Goal: Task Accomplishment & Management: Use online tool/utility

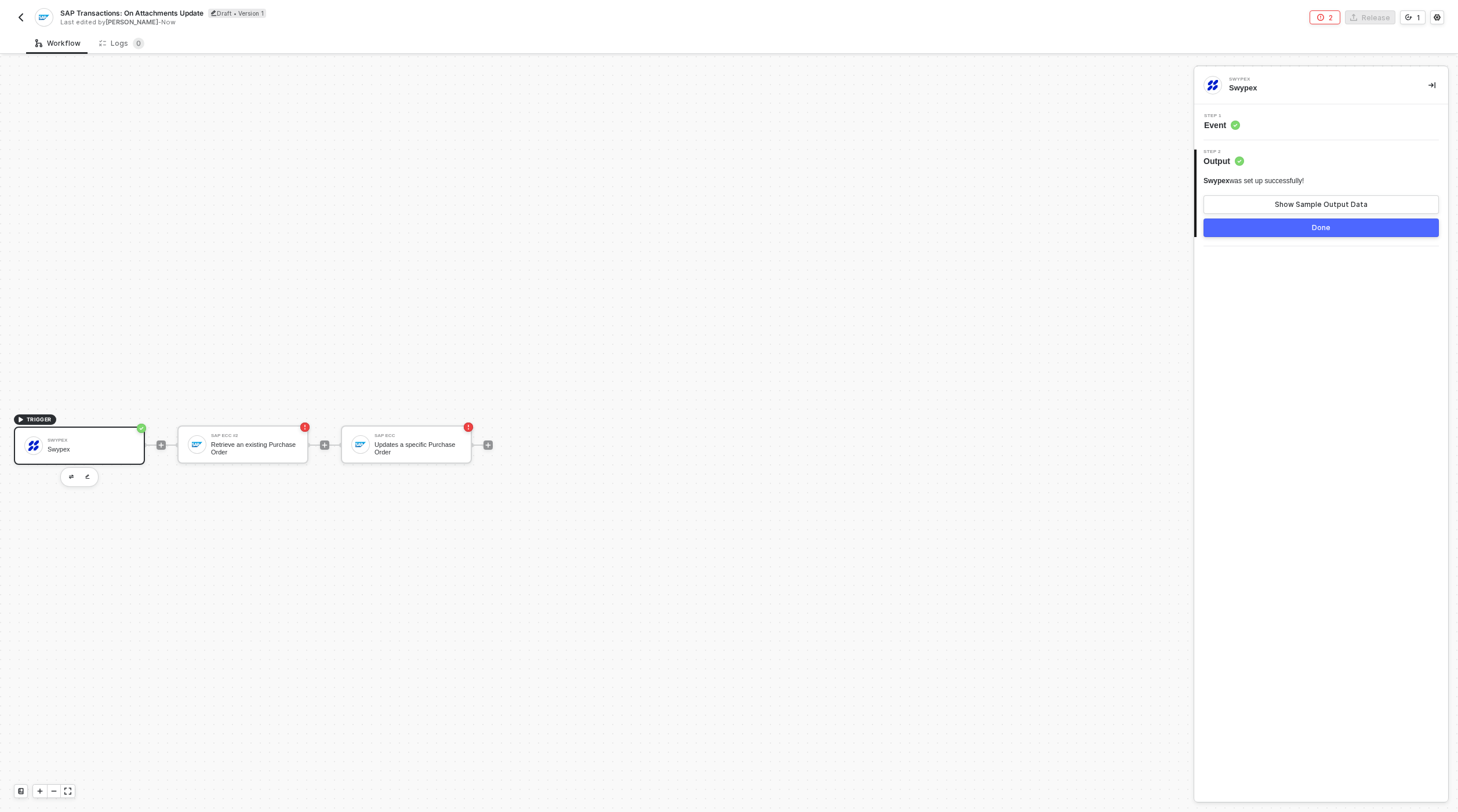
scroll to position [22, 0]
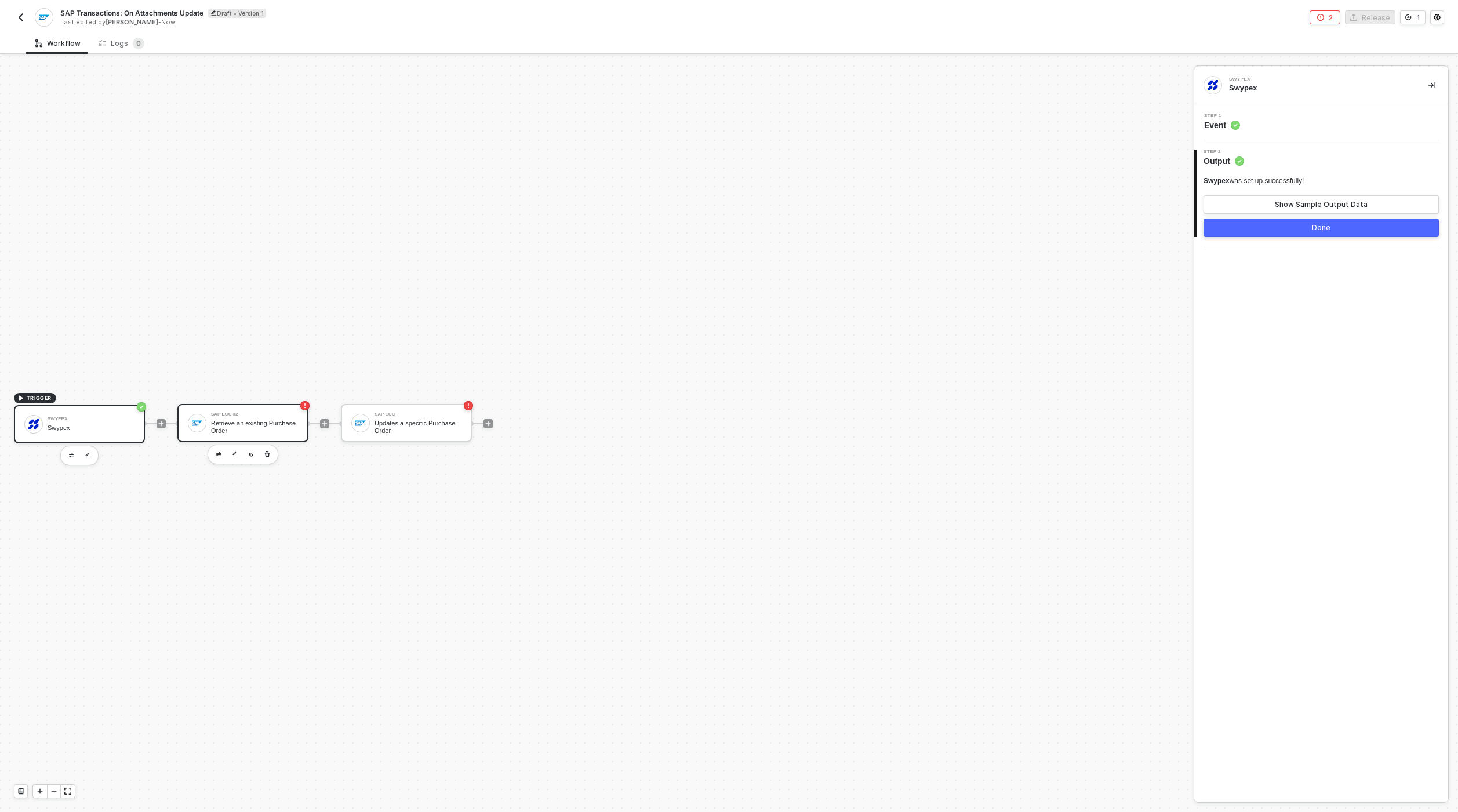
click at [256, 408] on div "SAP ECC #2 Retrieve an existing Purchase Order" at bounding box center [243, 423] width 131 height 39
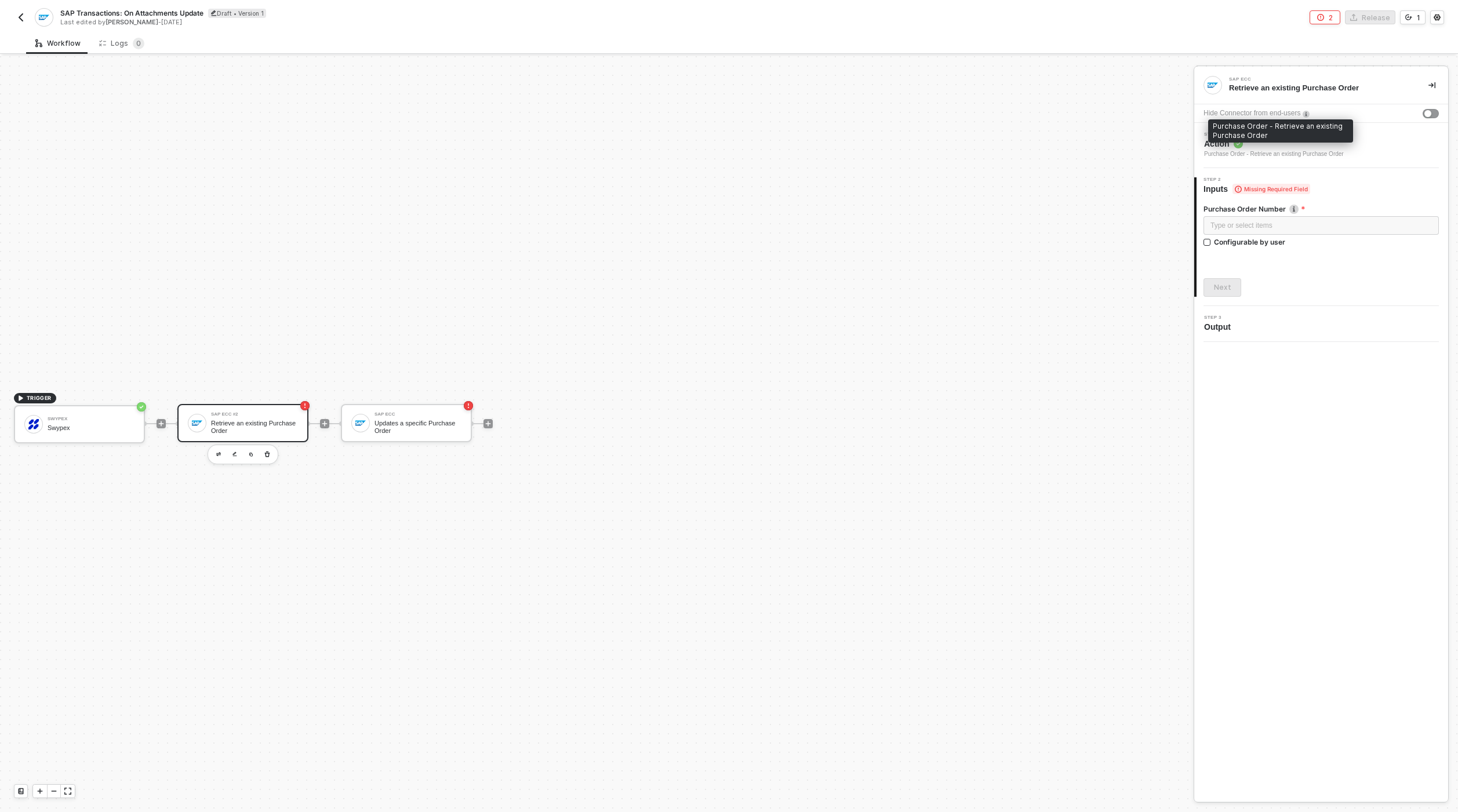
click at [1327, 158] on div "Purchase Order - Retrieve an existing Purchase Order" at bounding box center [1274, 153] width 139 height 9
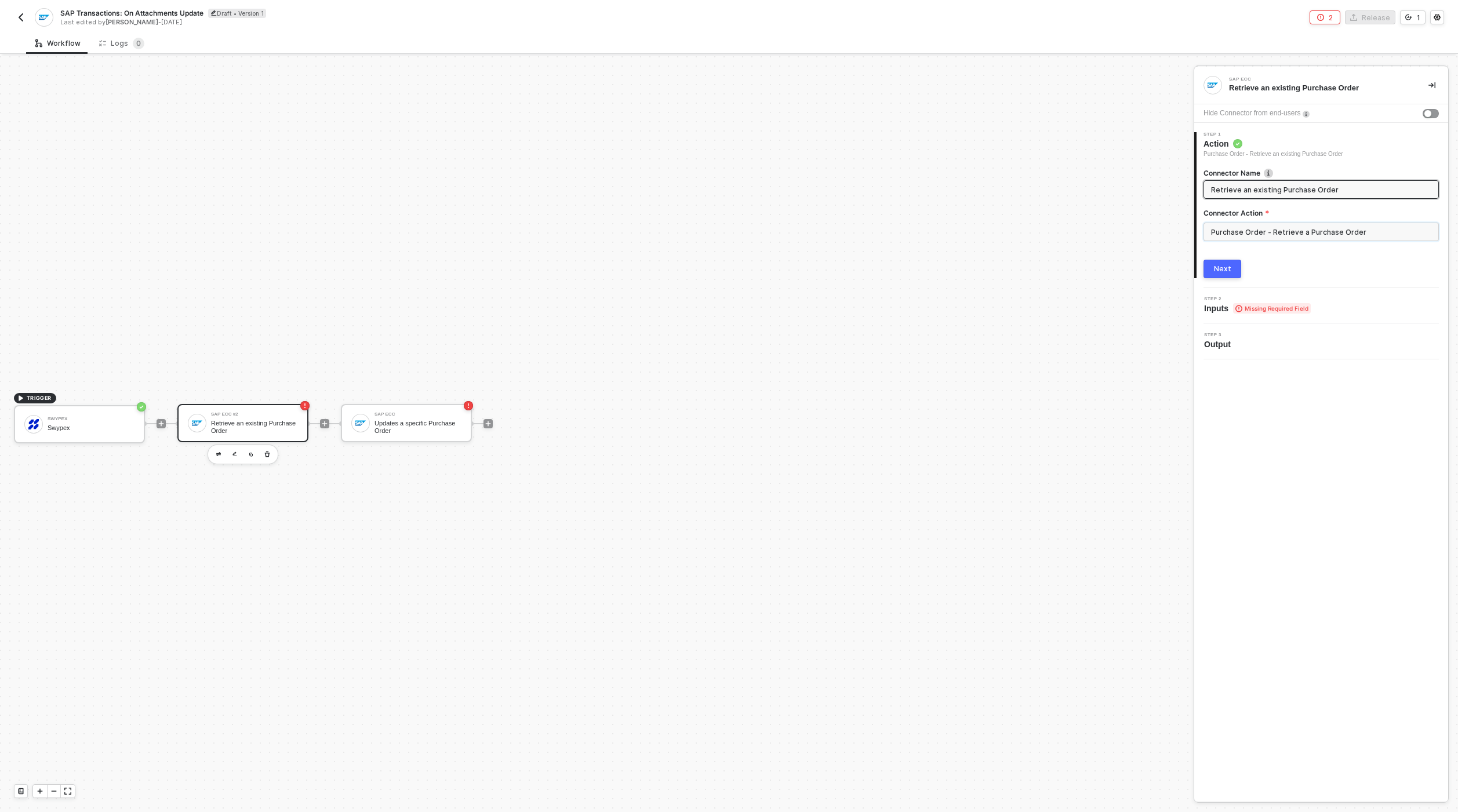
click at [1260, 223] on input "Purchase Order - Retrieve a Purchase Order" at bounding box center [1321, 232] width 236 height 18
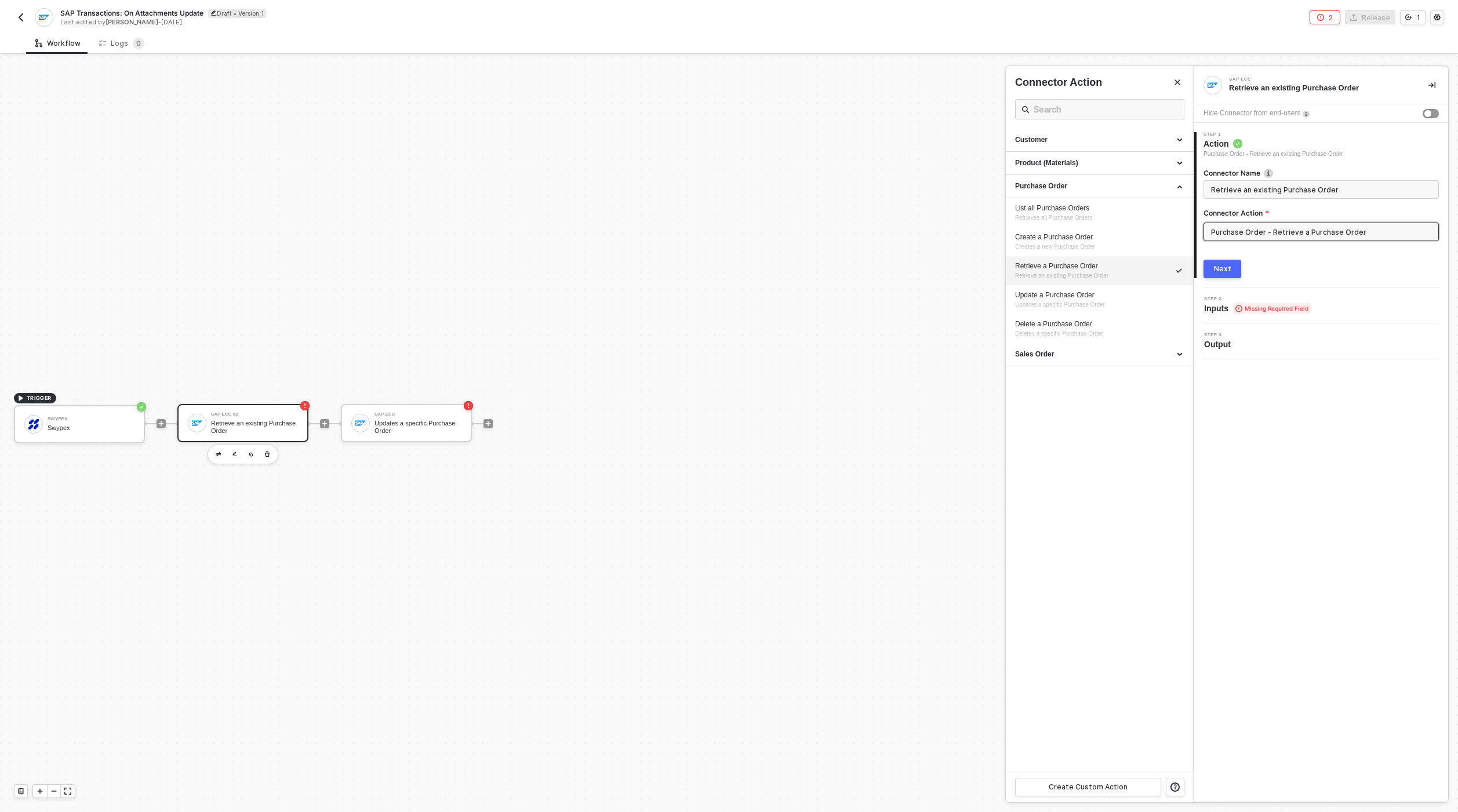
click at [1143, 477] on ul "Customer Product (Materials) Purchase Order List all Purchase Orders Retrieves …" at bounding box center [1100, 450] width 188 height 642
click at [887, 401] on div at bounding box center [729, 434] width 1458 height 756
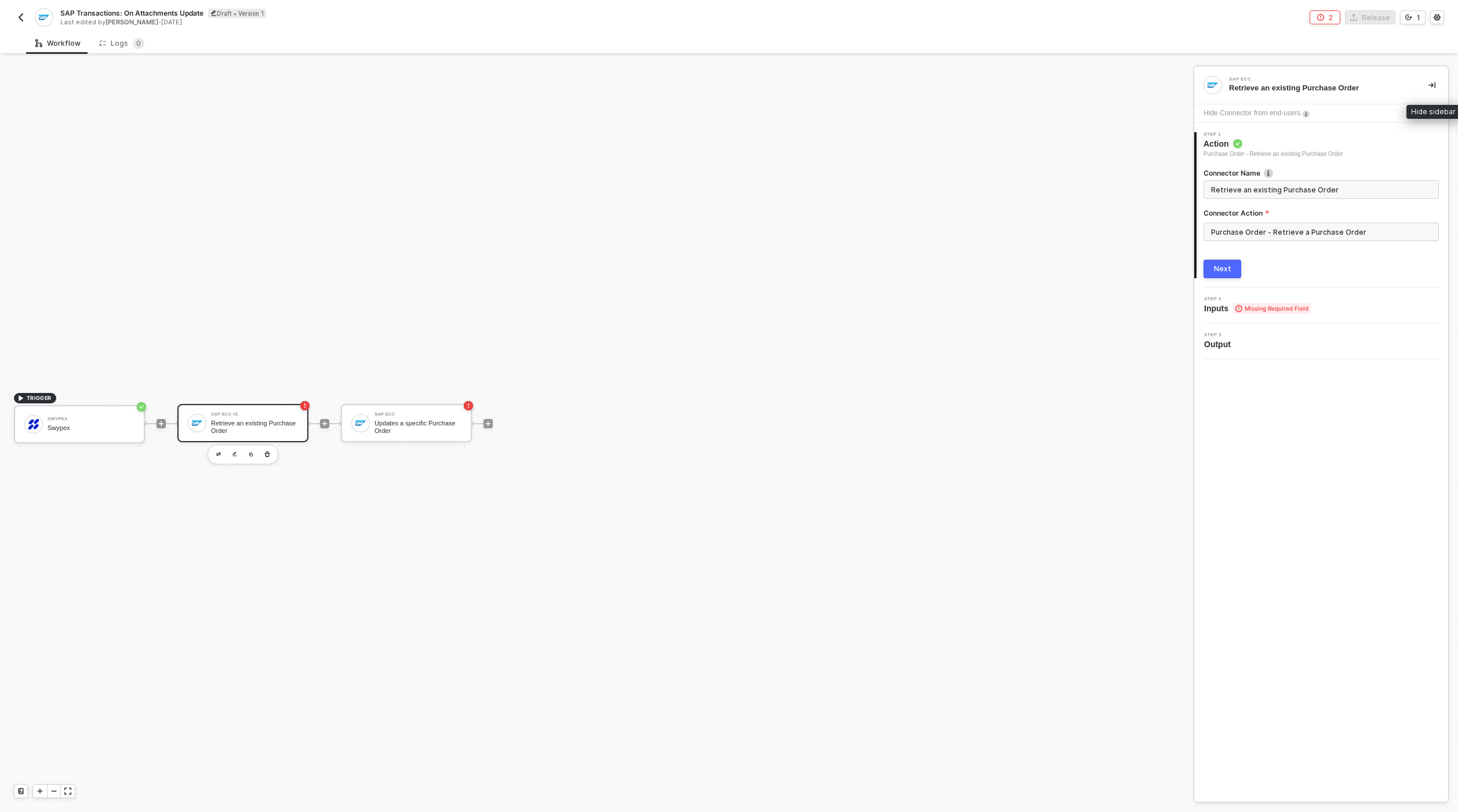
click at [1432, 84] on icon "icon-collapse-right" at bounding box center [1432, 85] width 7 height 6
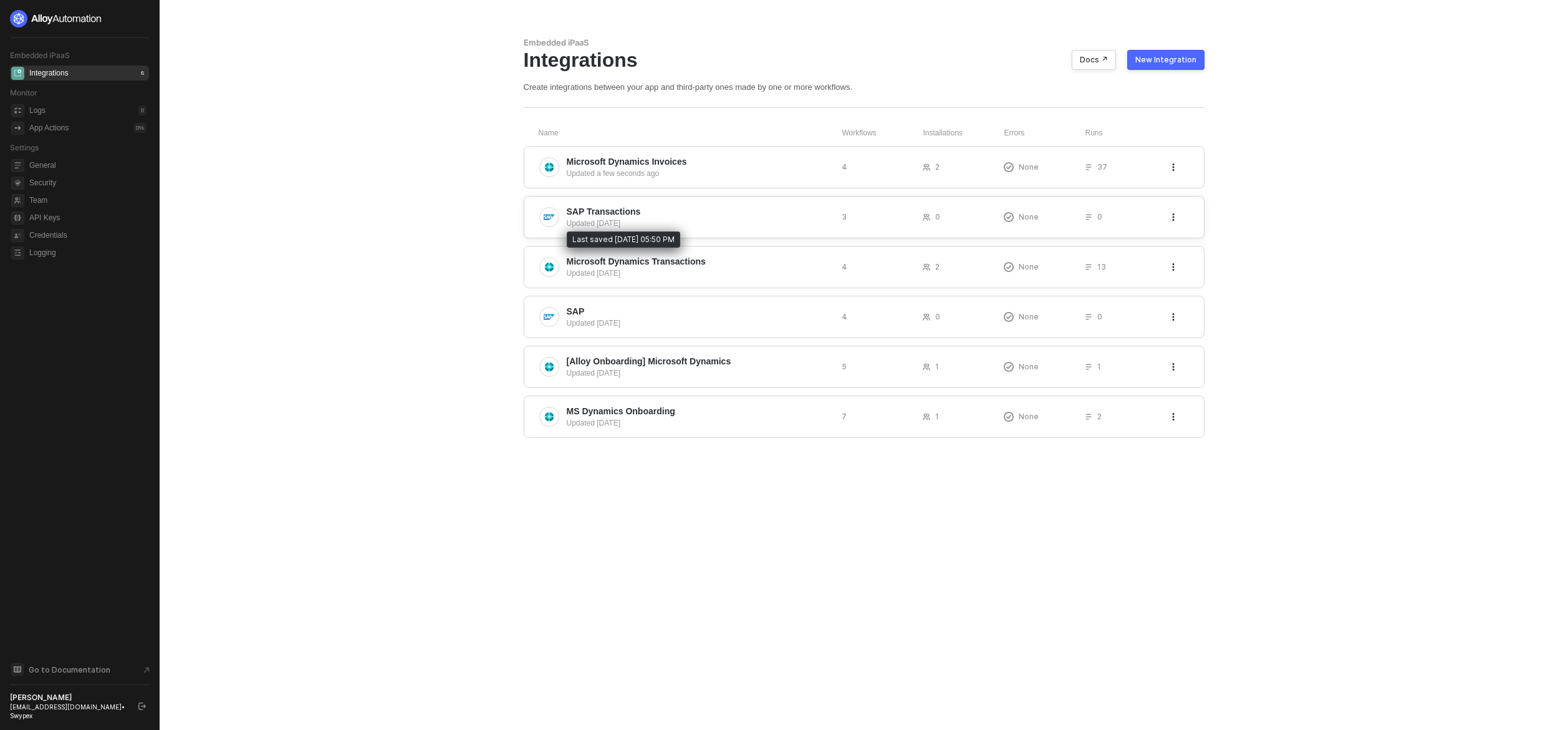
click at [604, 222] on div "Updated 9 days ago" at bounding box center [700, 223] width 265 height 11
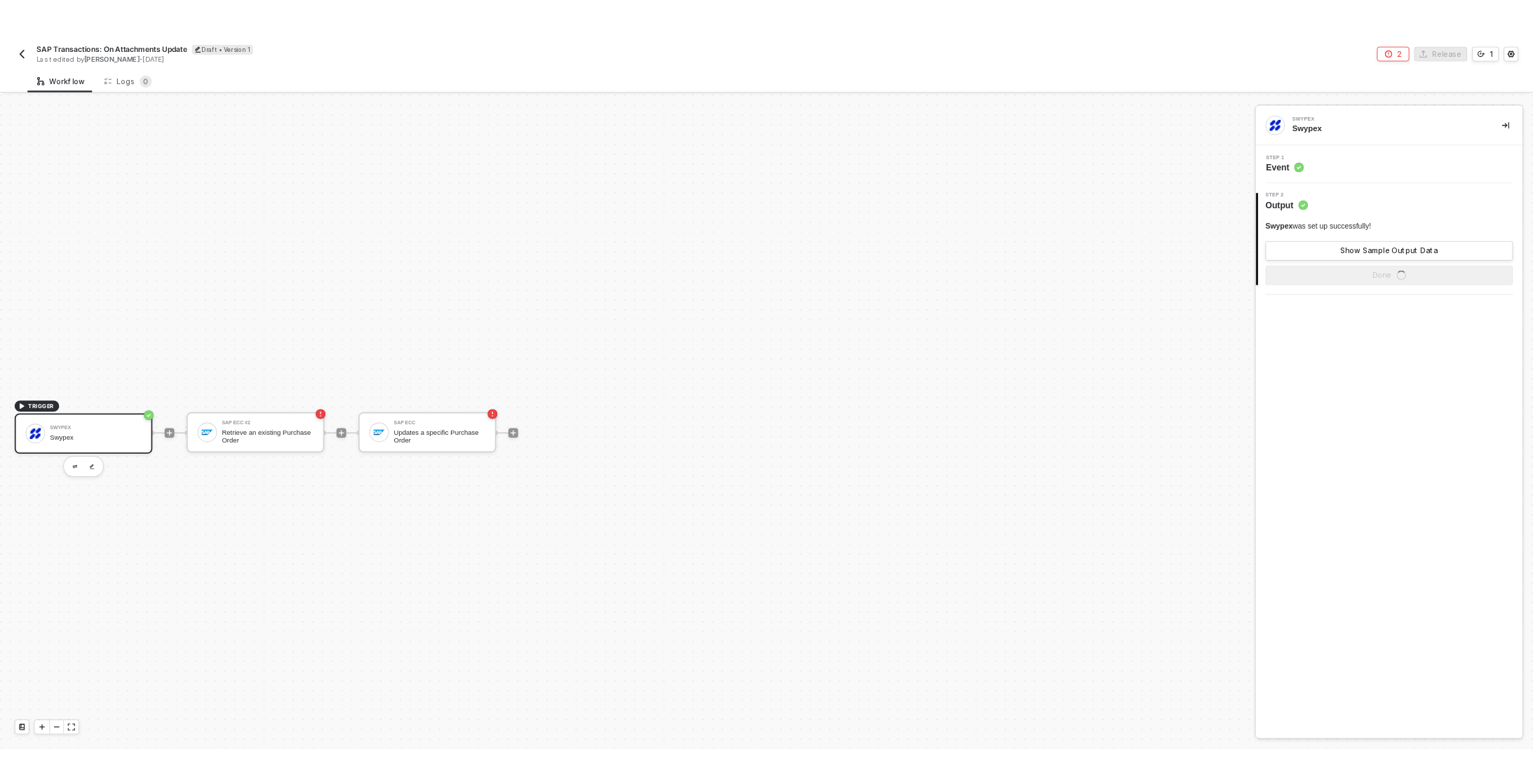
scroll to position [26, 0]
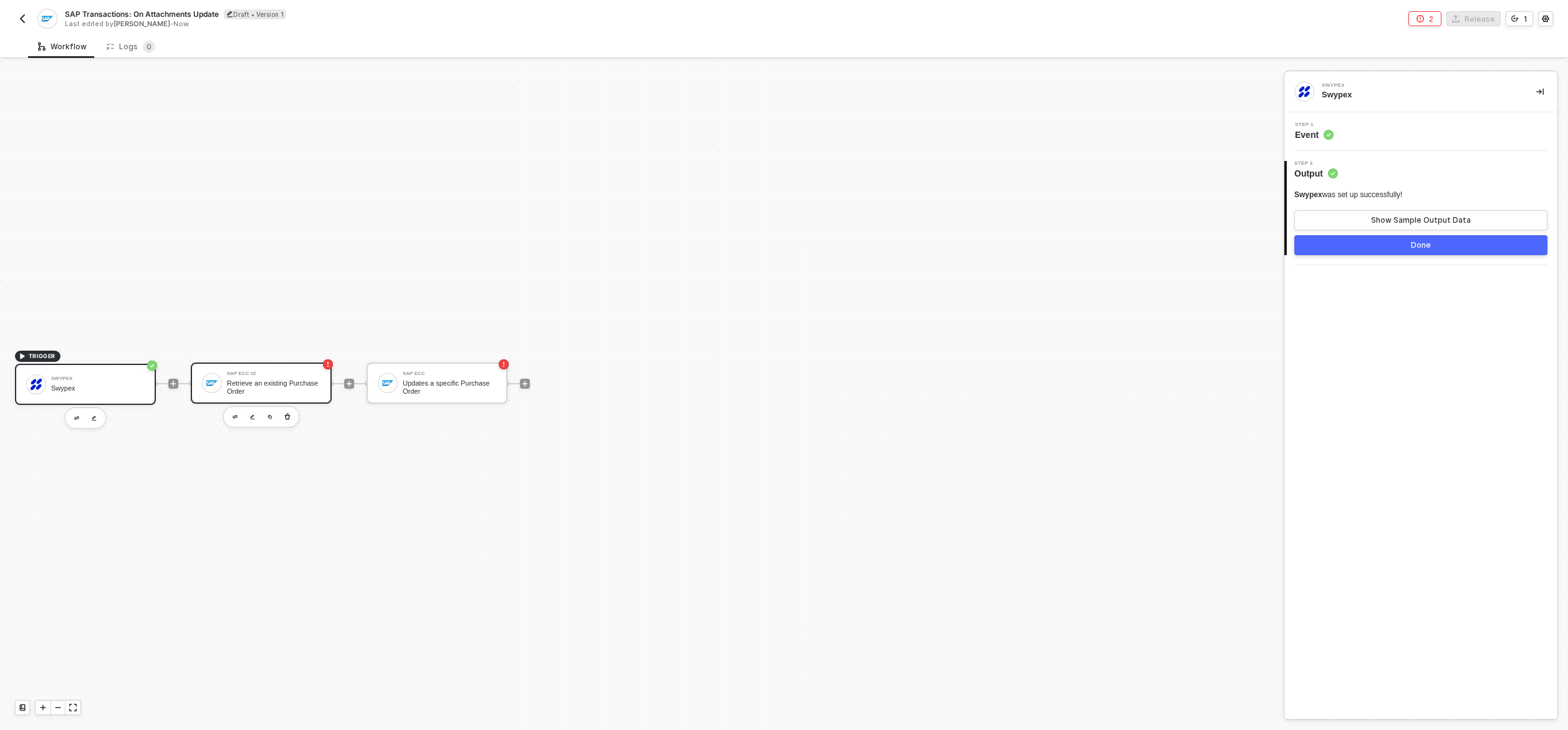
click at [262, 379] on div "SAP ECC #2 Retrieve an existing Purchase Order" at bounding box center [274, 382] width 93 height 23
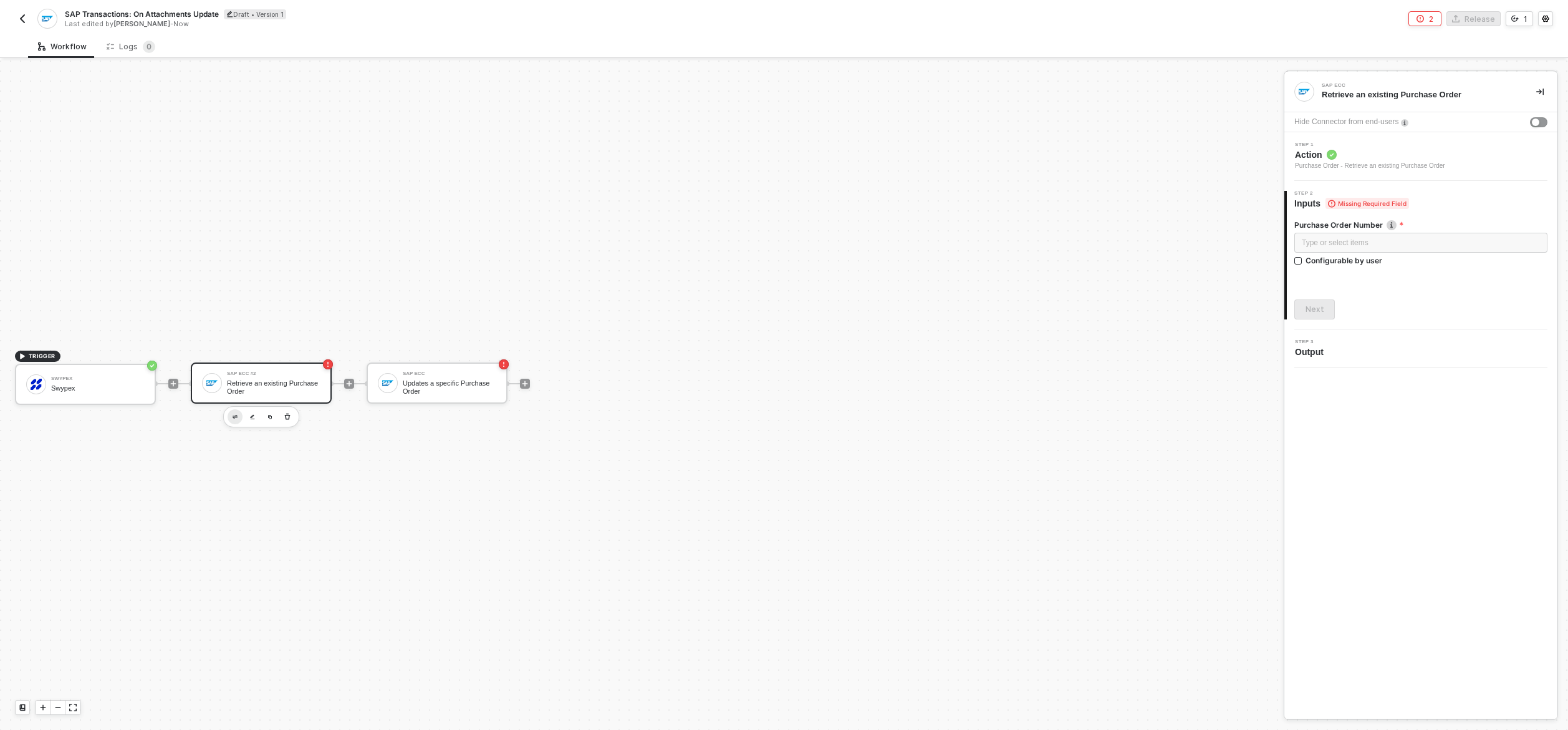
click at [231, 416] on button "button" at bounding box center [235, 417] width 15 height 15
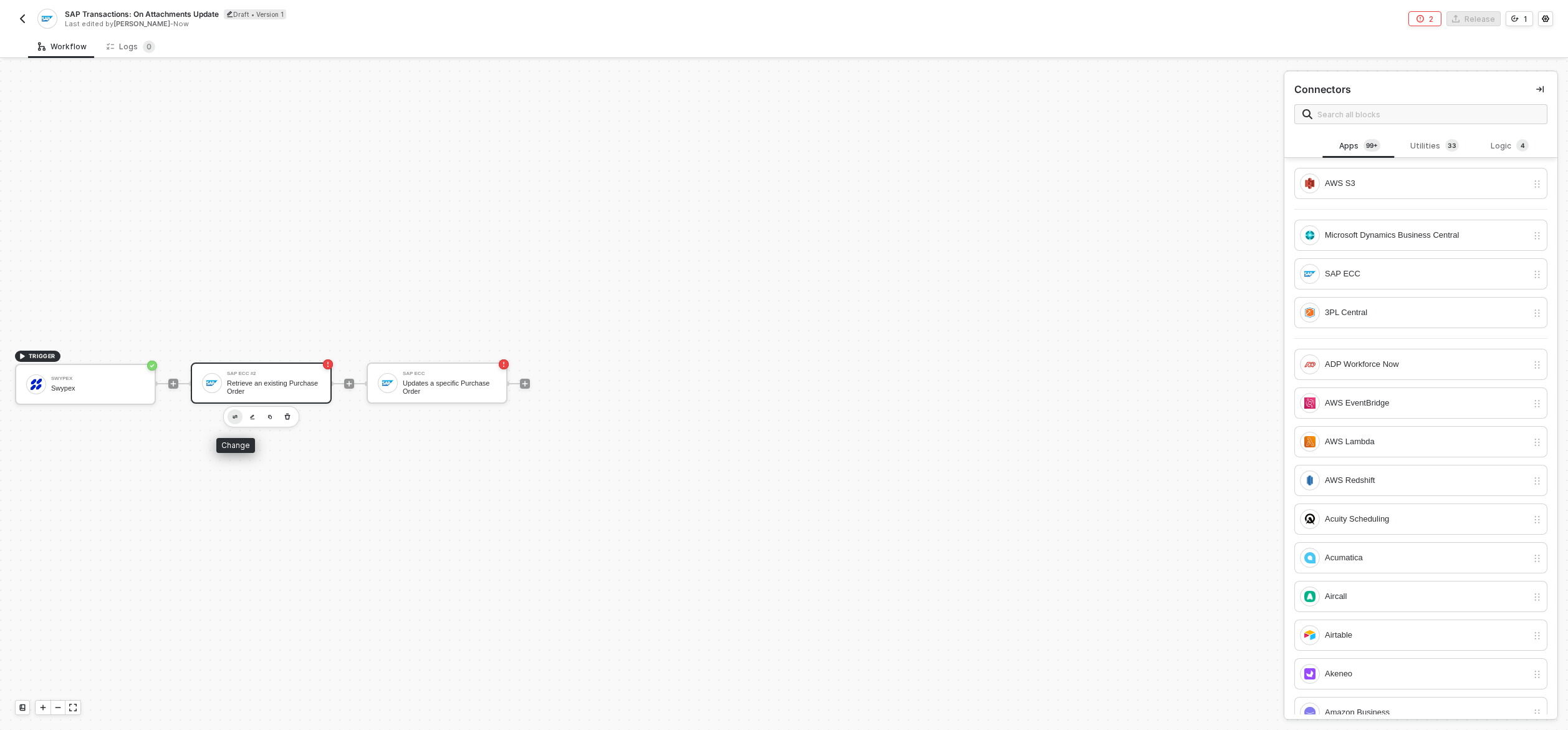
click at [234, 416] on img "button" at bounding box center [235, 417] width 5 height 5
click at [275, 376] on div "SAP ECC #2" at bounding box center [274, 373] width 93 height 5
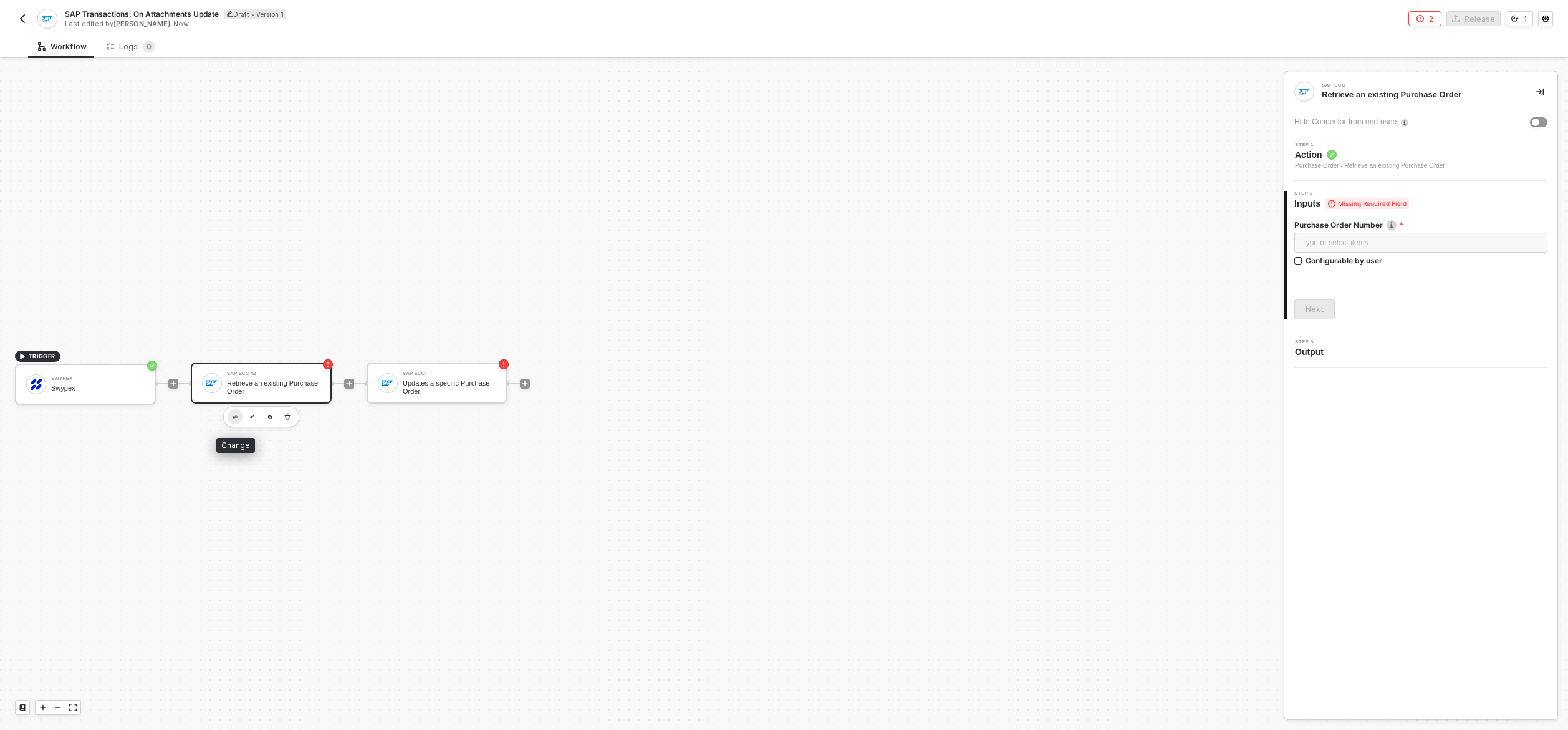
click at [235, 421] on button "button" at bounding box center [235, 417] width 15 height 15
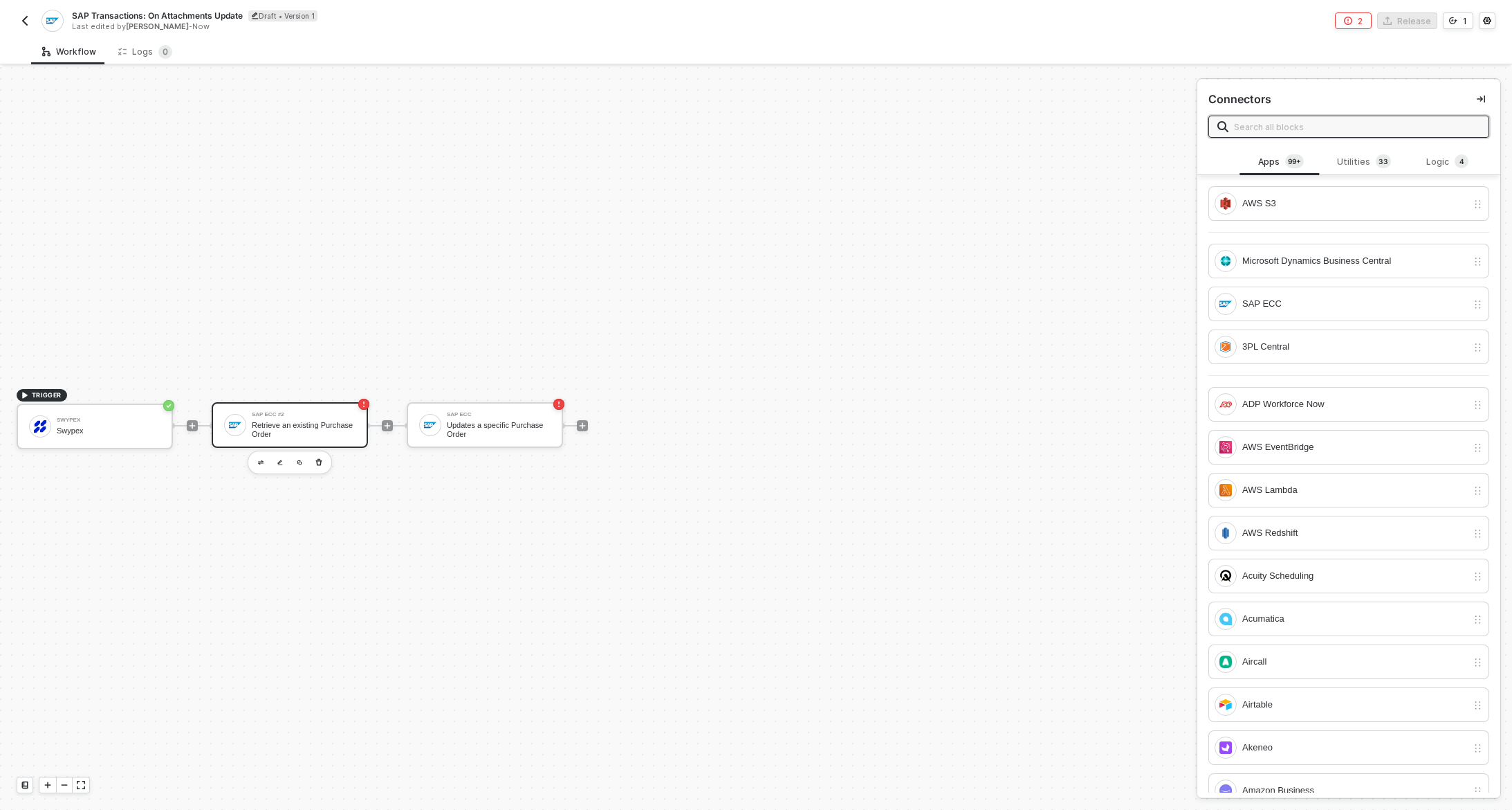
click at [280, 421] on div "Retrieve an existing Purchase Order" at bounding box center [304, 429] width 104 height 18
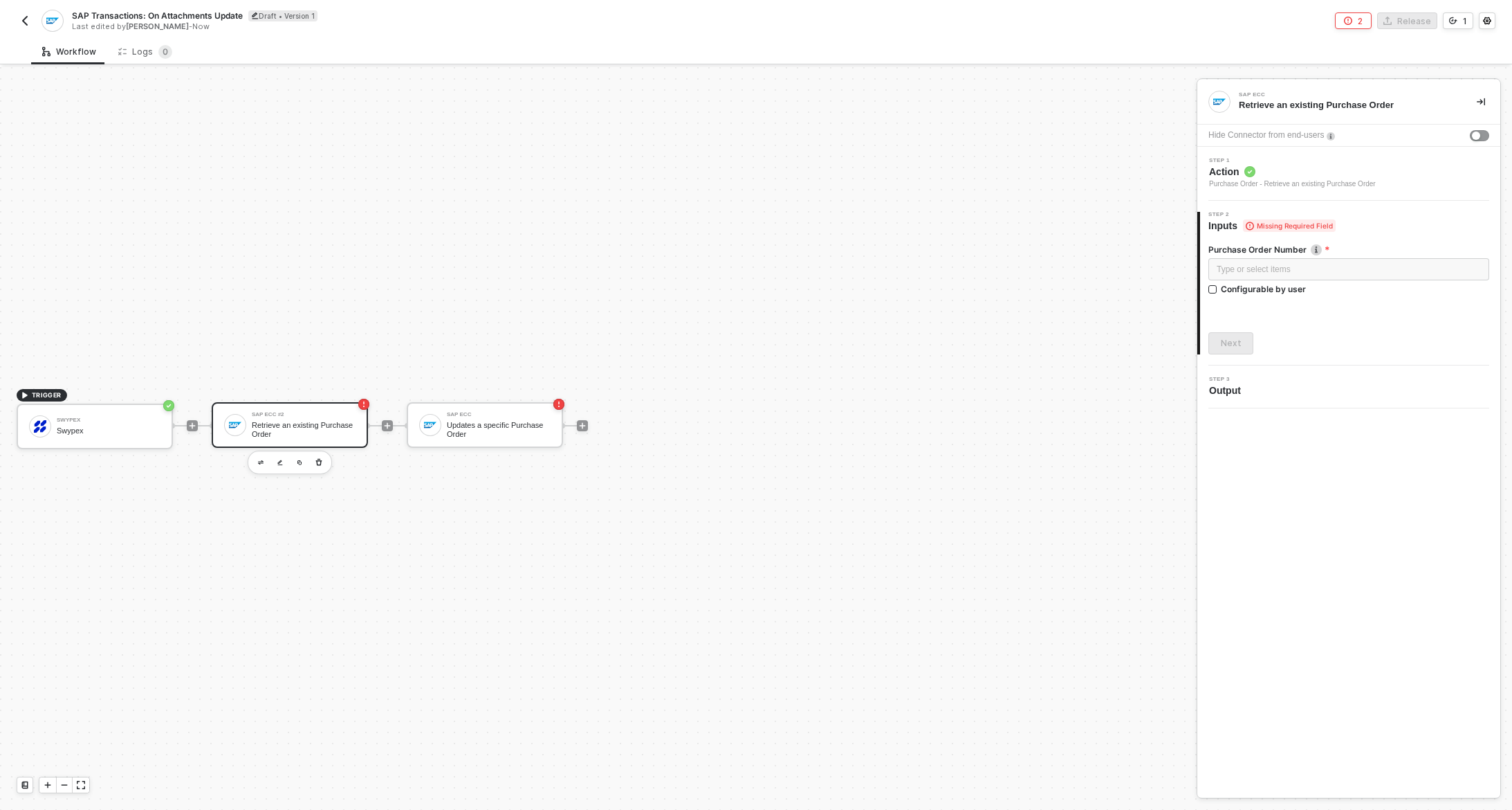
click at [1266, 162] on span "Step 1" at bounding box center [1292, 161] width 166 height 6
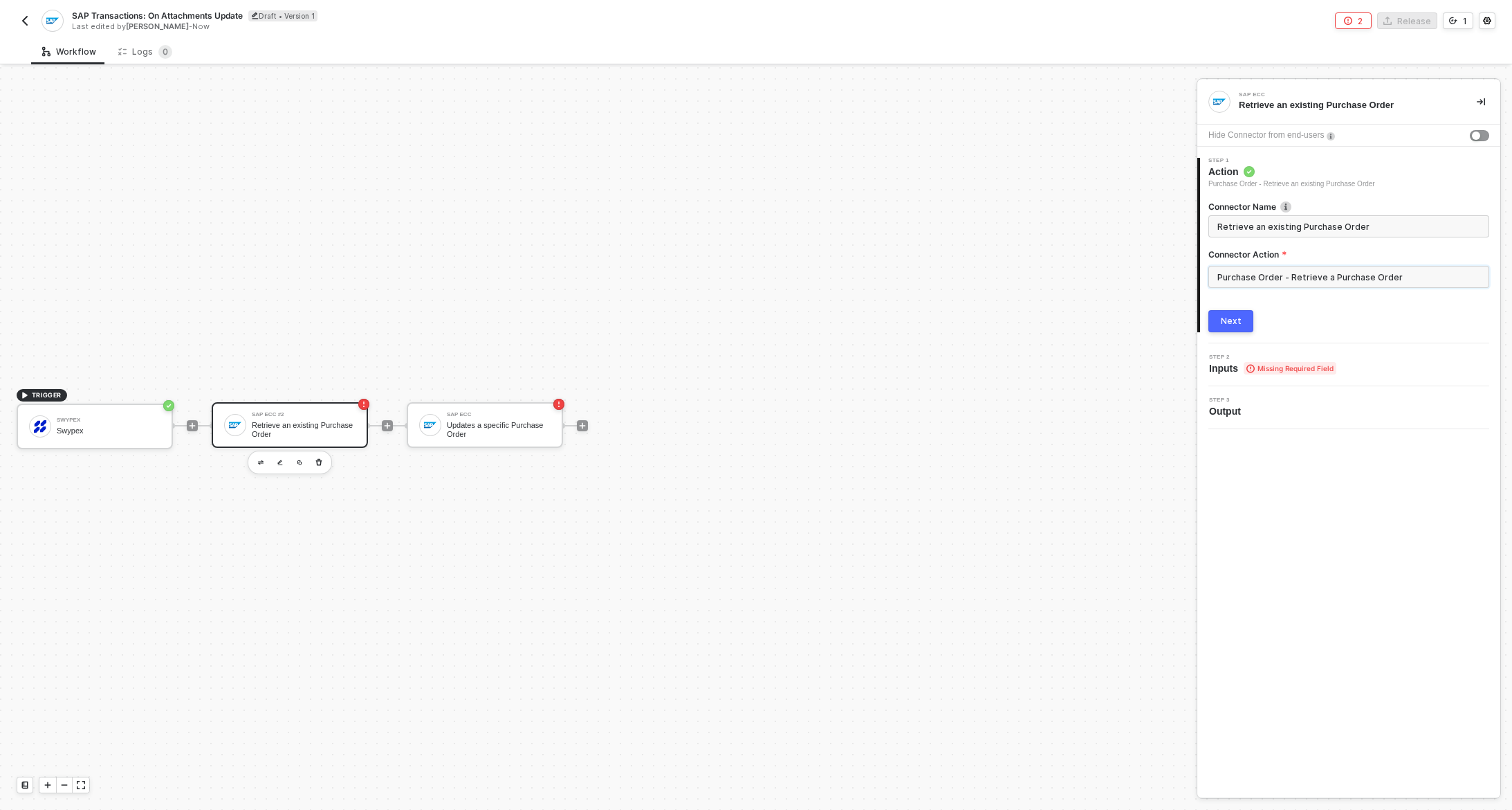
click at [1239, 270] on input "Purchase Order - Retrieve a Purchase Order" at bounding box center [1349, 277] width 281 height 22
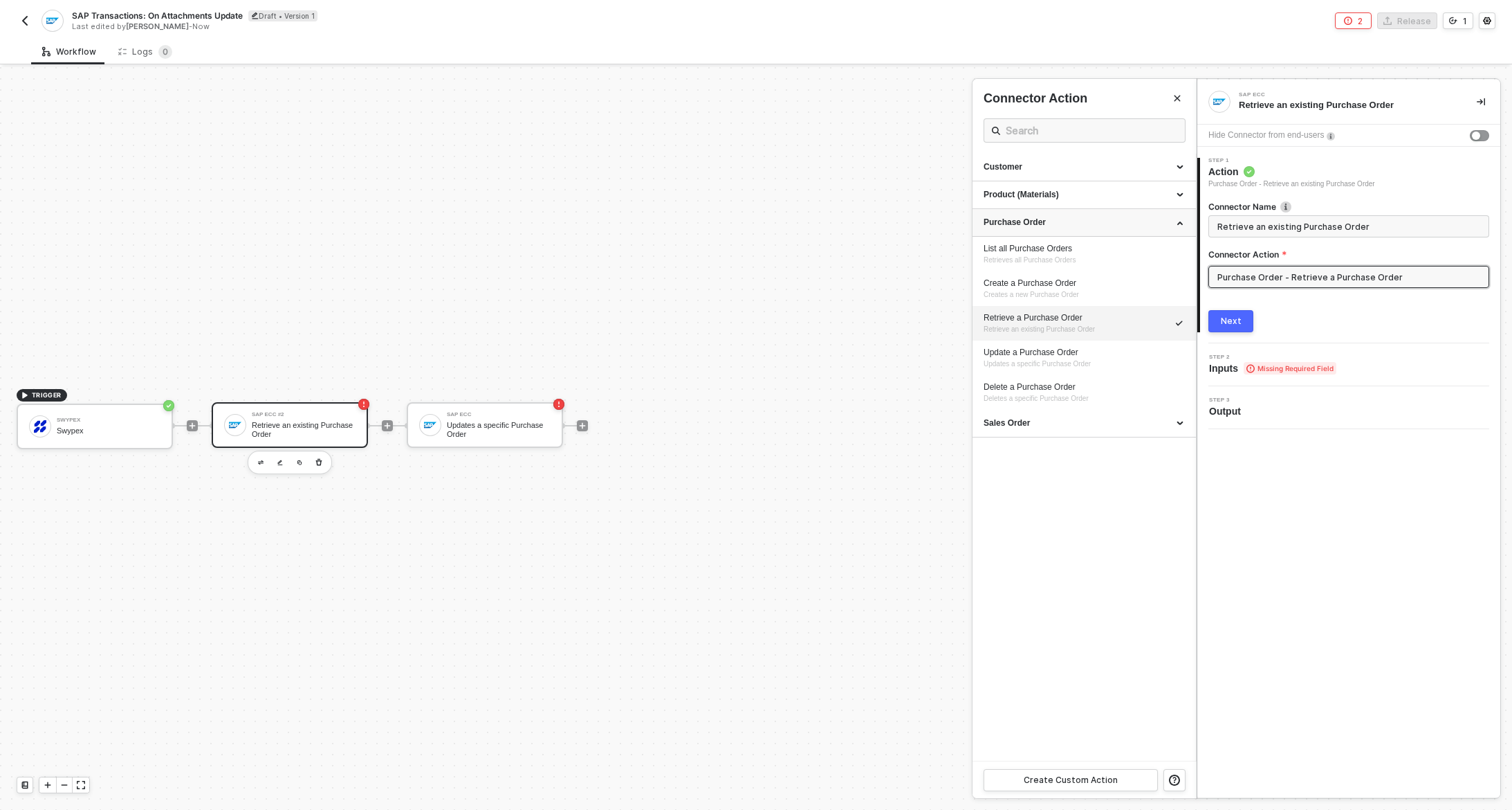
click at [1178, 222] on icon at bounding box center [1182, 222] width 7 height 0
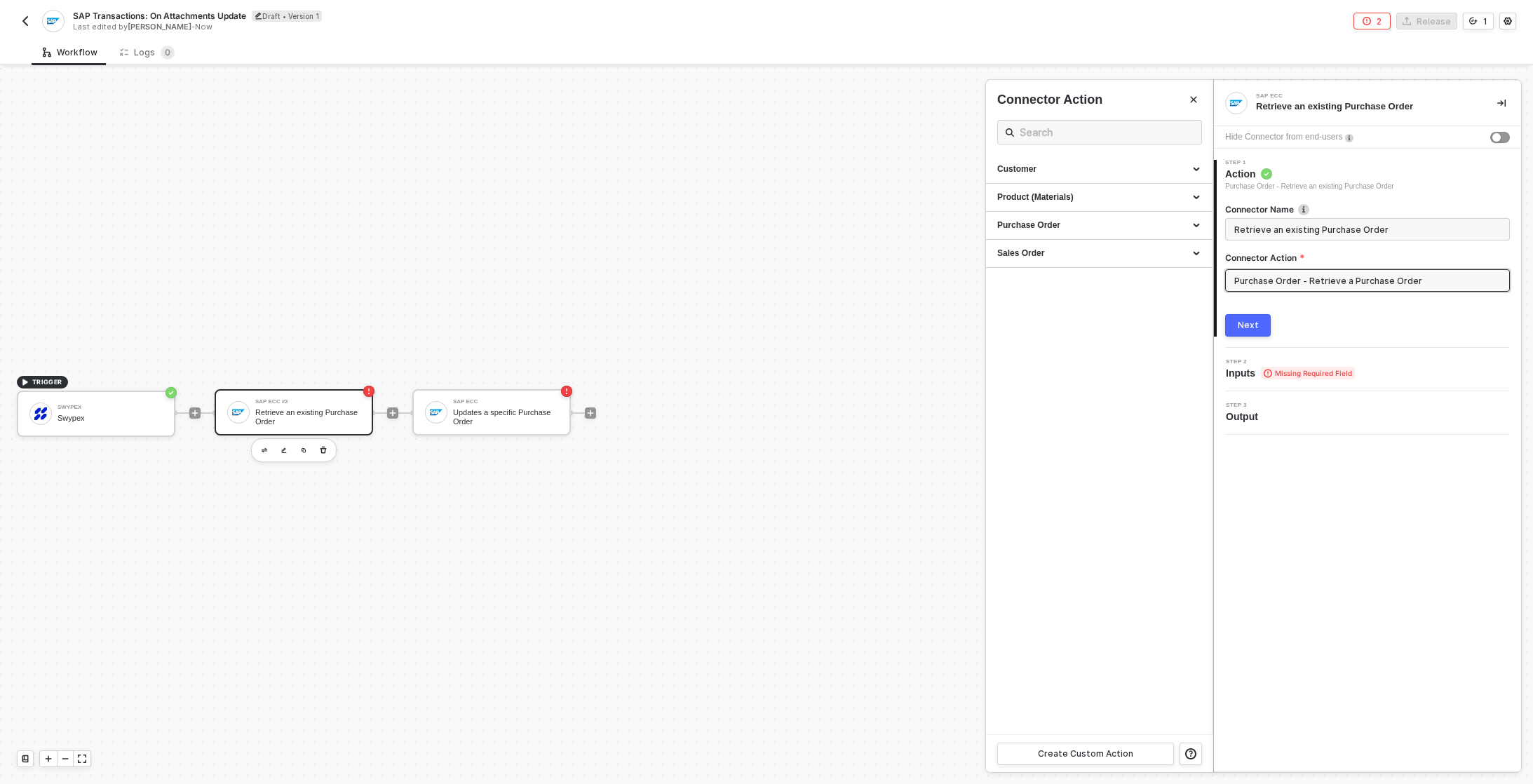
click at [280, 398] on div at bounding box center [766, 425] width 1533 height 716
click at [273, 403] on div "SAP ECC #2" at bounding box center [308, 402] width 105 height 6
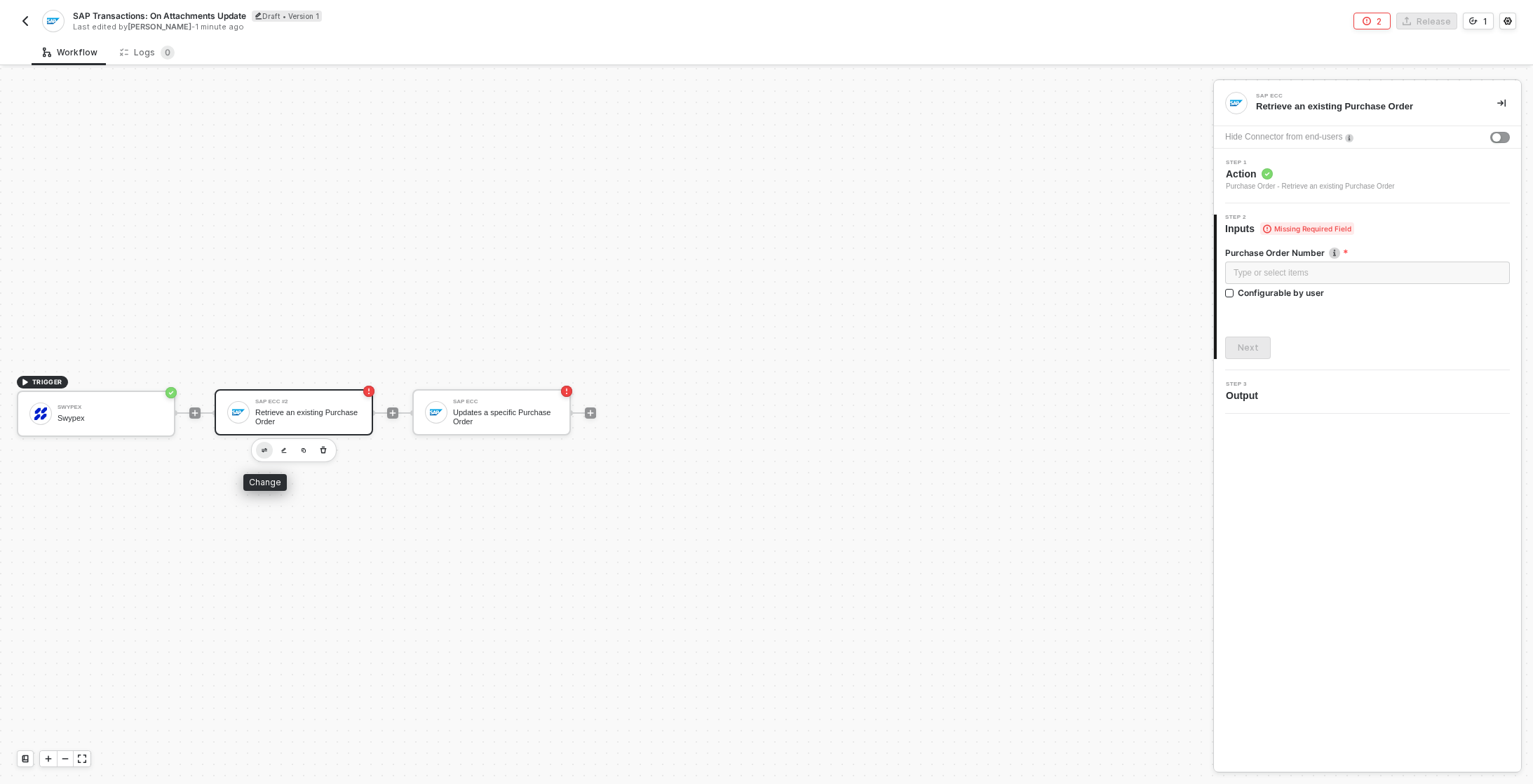
click at [265, 451] on img "button" at bounding box center [265, 451] width 6 height 5
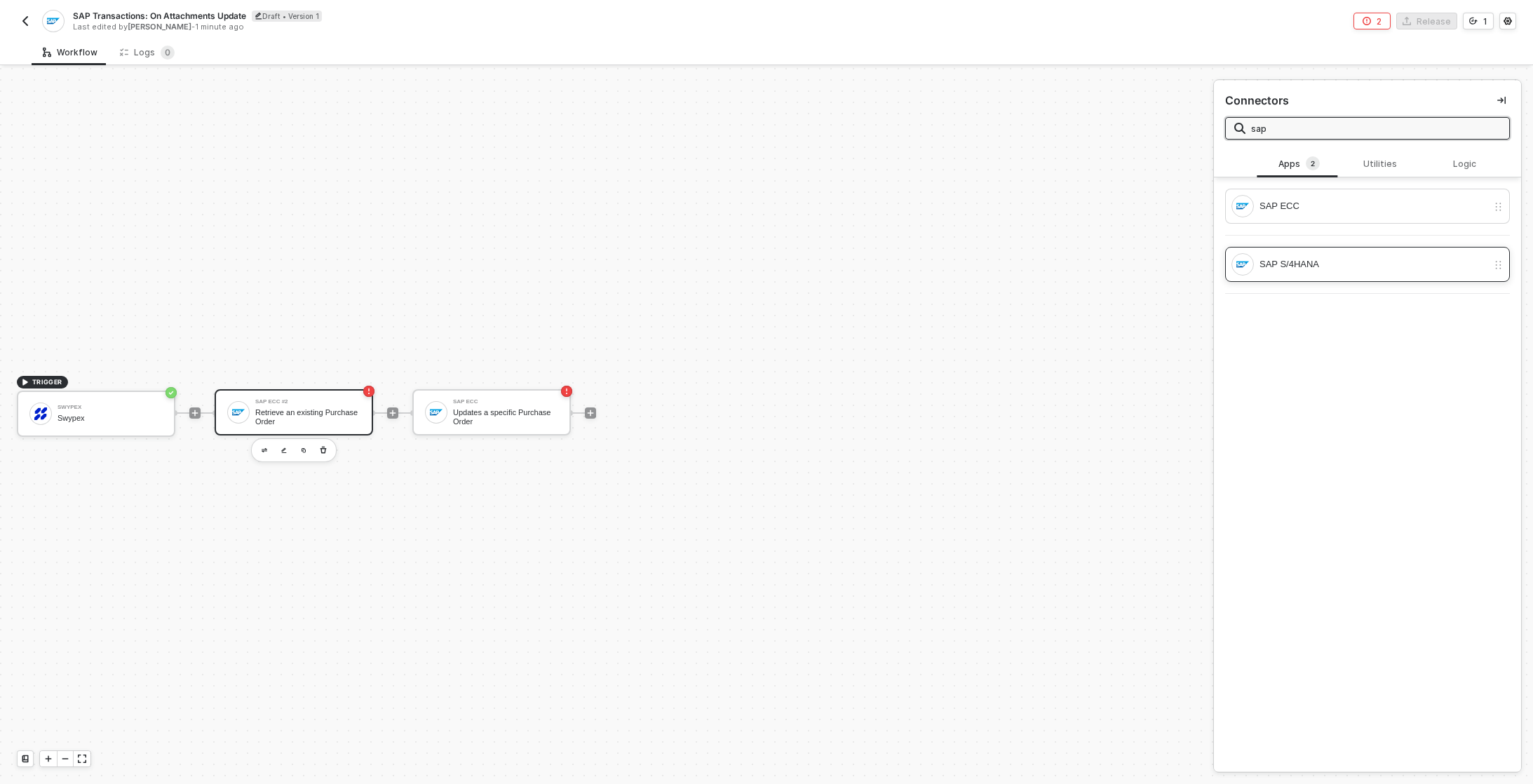
type input "sap"
click at [1300, 266] on div "SAP S/4HANA" at bounding box center [1374, 264] width 228 height 15
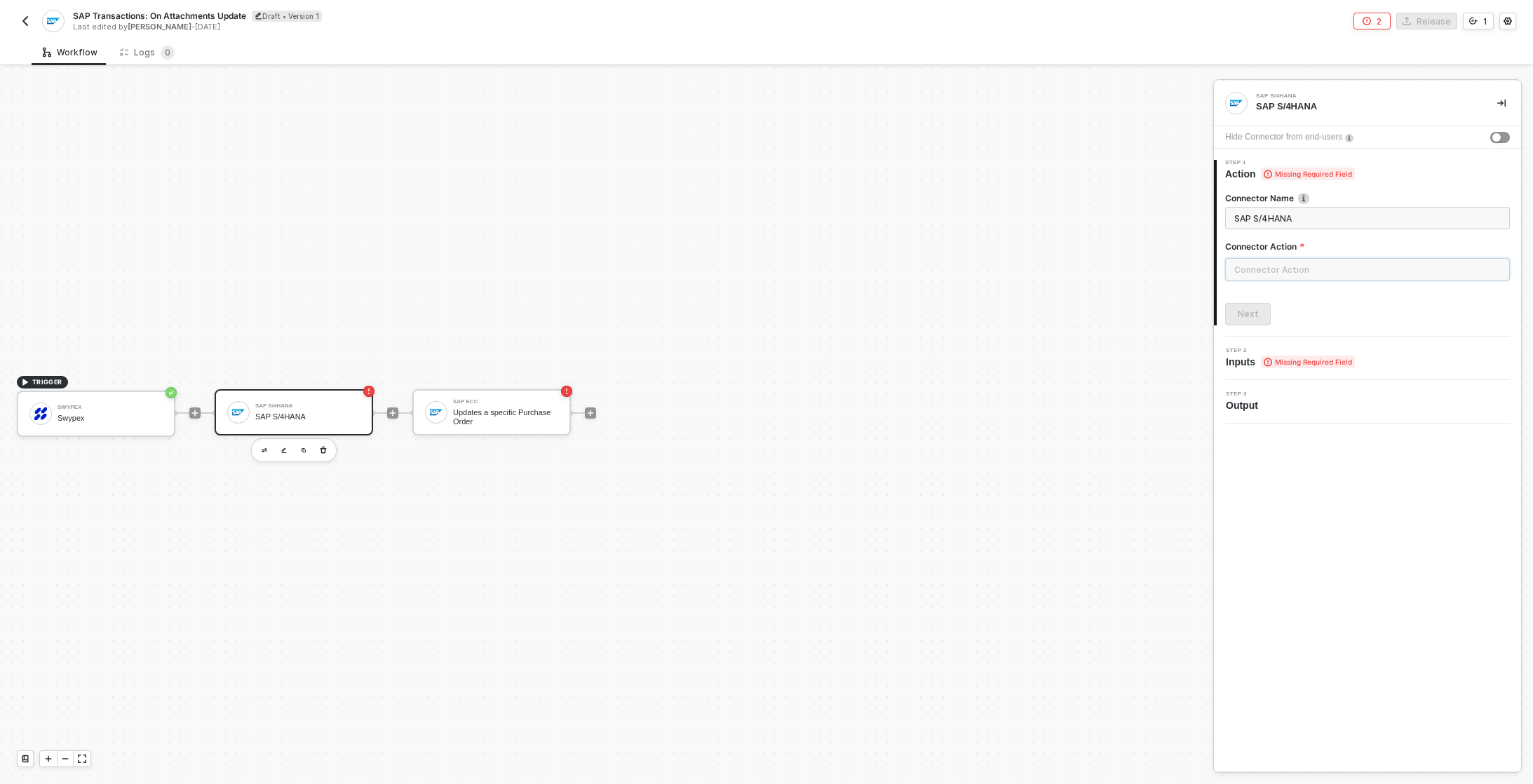
click at [1279, 268] on input "text" at bounding box center [1368, 269] width 285 height 22
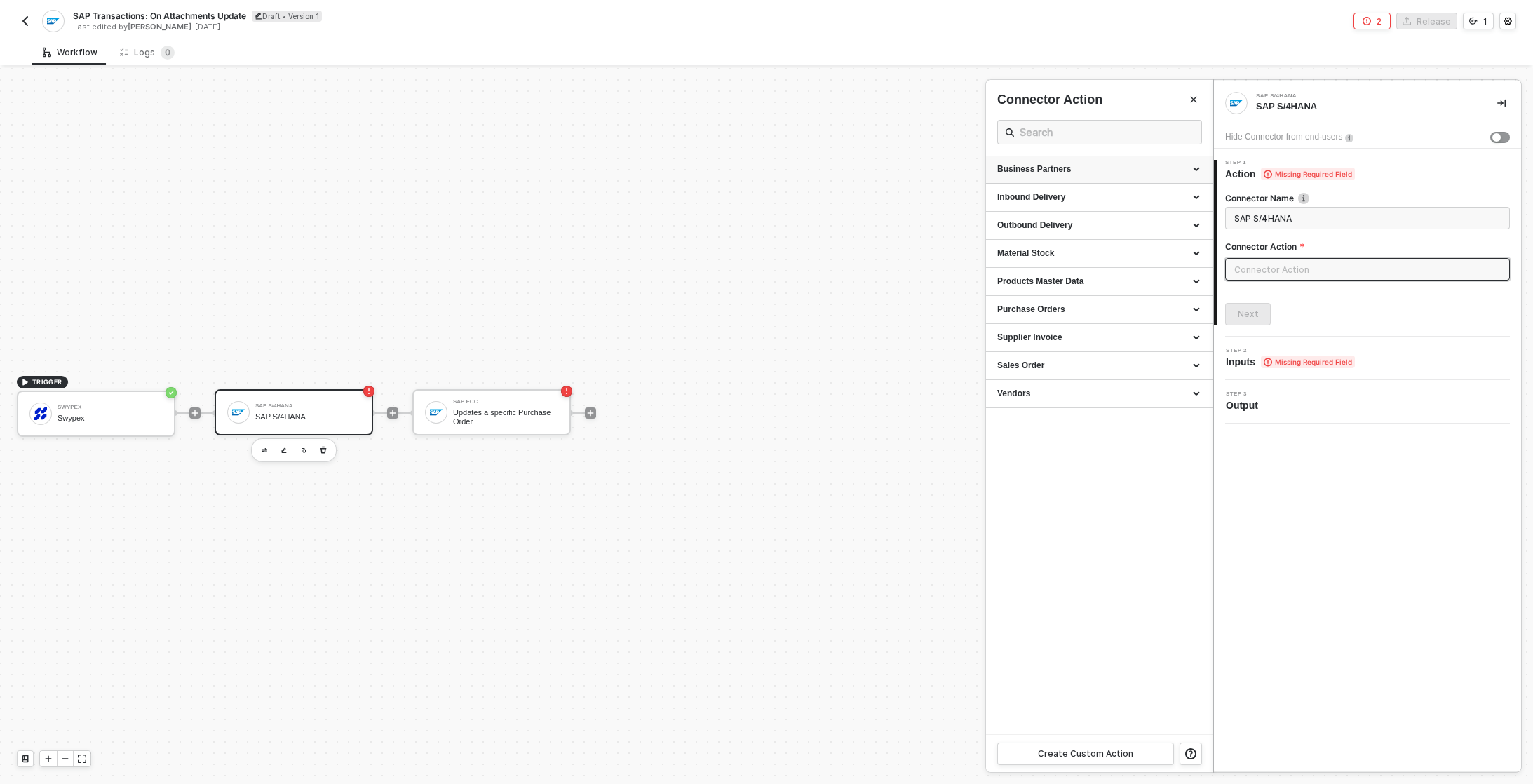
click at [1086, 175] on div "Business Partners" at bounding box center [1099, 170] width 204 height 12
click at [1096, 169] on div "Business Partners" at bounding box center [1099, 170] width 204 height 12
click at [1082, 118] on div "Connector Action" at bounding box center [1100, 124] width 205 height 64
click at [1082, 129] on input "text" at bounding box center [1100, 132] width 160 height 18
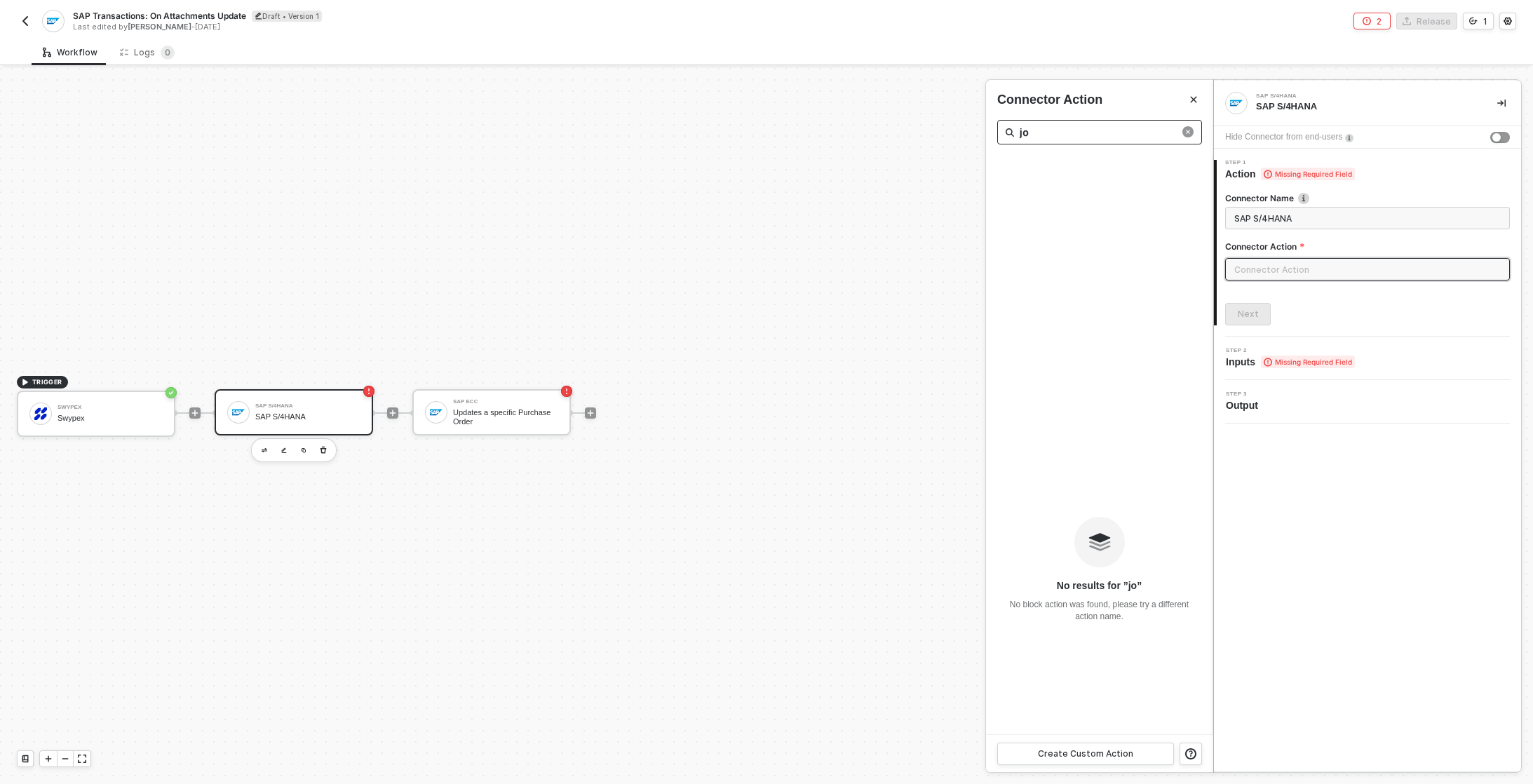
type input "j"
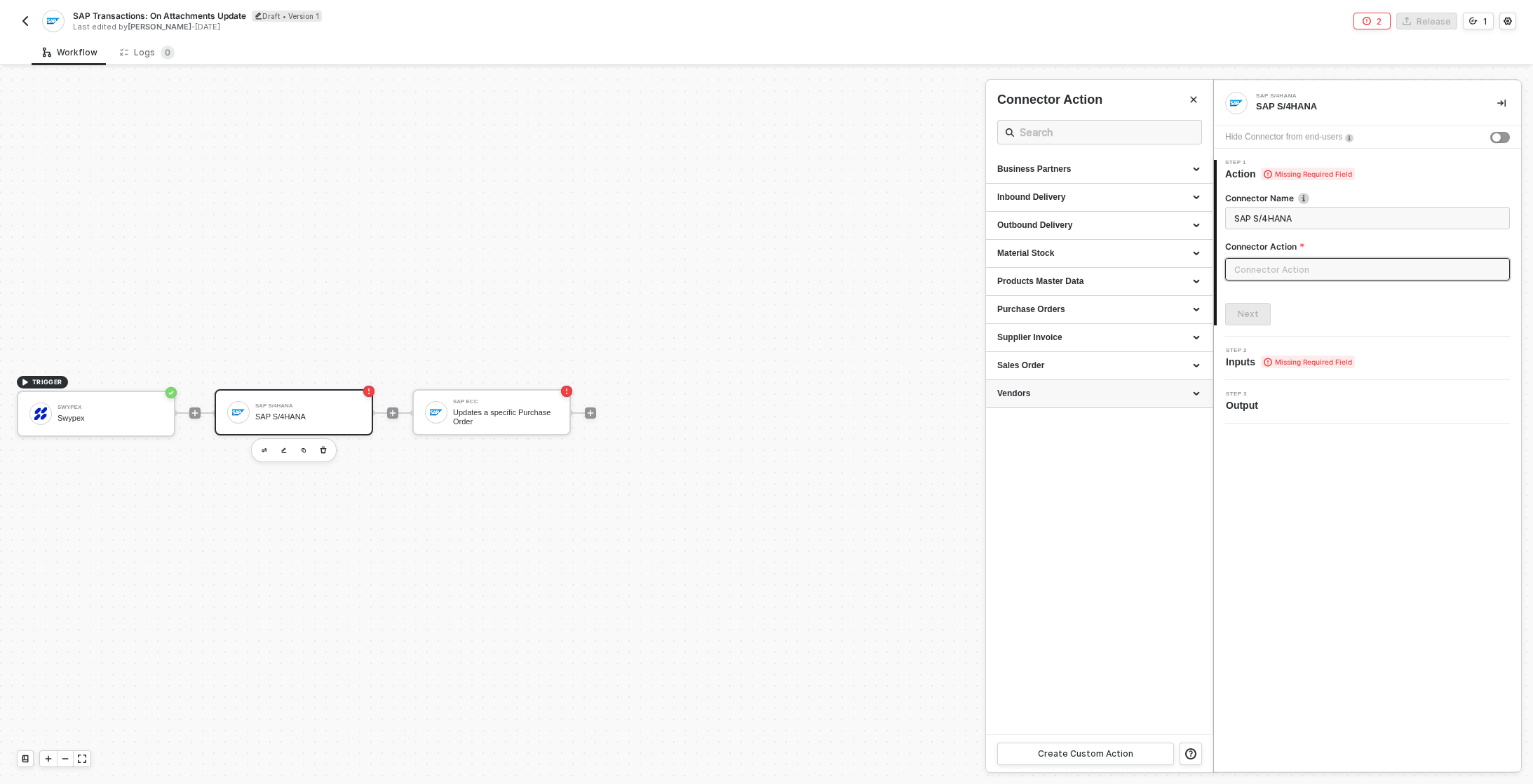
click at [1026, 395] on div "Vendors" at bounding box center [1099, 393] width 204 height 12
click at [1045, 359] on div "Sales Order" at bounding box center [1099, 365] width 204 height 12
click at [1045, 339] on div "Supplier Invoice" at bounding box center [1099, 337] width 204 height 12
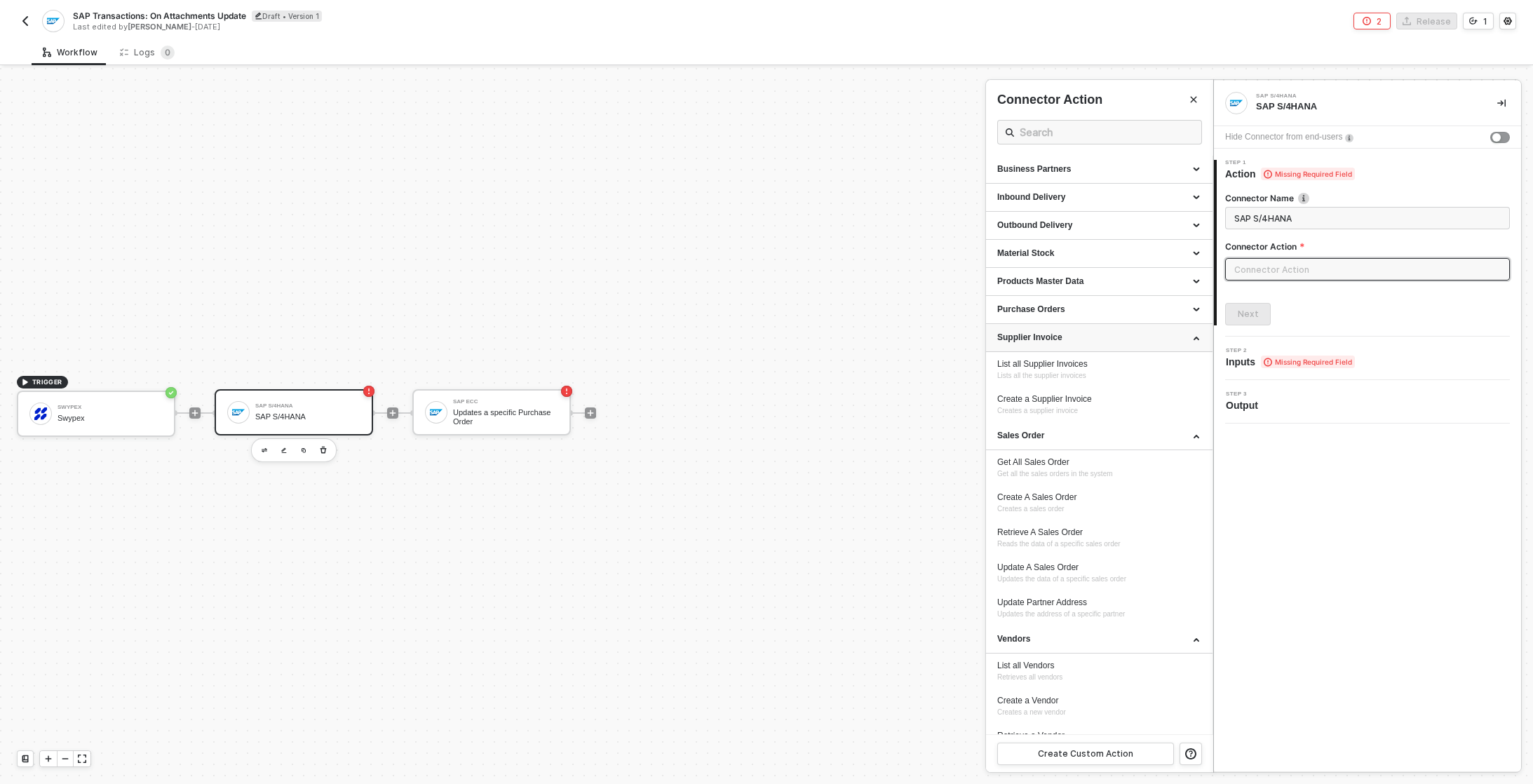
click at [1045, 325] on div "Supplier Invoice" at bounding box center [1099, 337] width 226 height 28
click at [1053, 309] on div "Purchase Orders" at bounding box center [1099, 309] width 204 height 12
click at [1054, 278] on div "Products Master Data" at bounding box center [1099, 281] width 204 height 12
click at [1054, 259] on div "Material Stock" at bounding box center [1099, 253] width 204 height 12
click at [1054, 232] on div "Outbound Delivery" at bounding box center [1099, 225] width 226 height 28
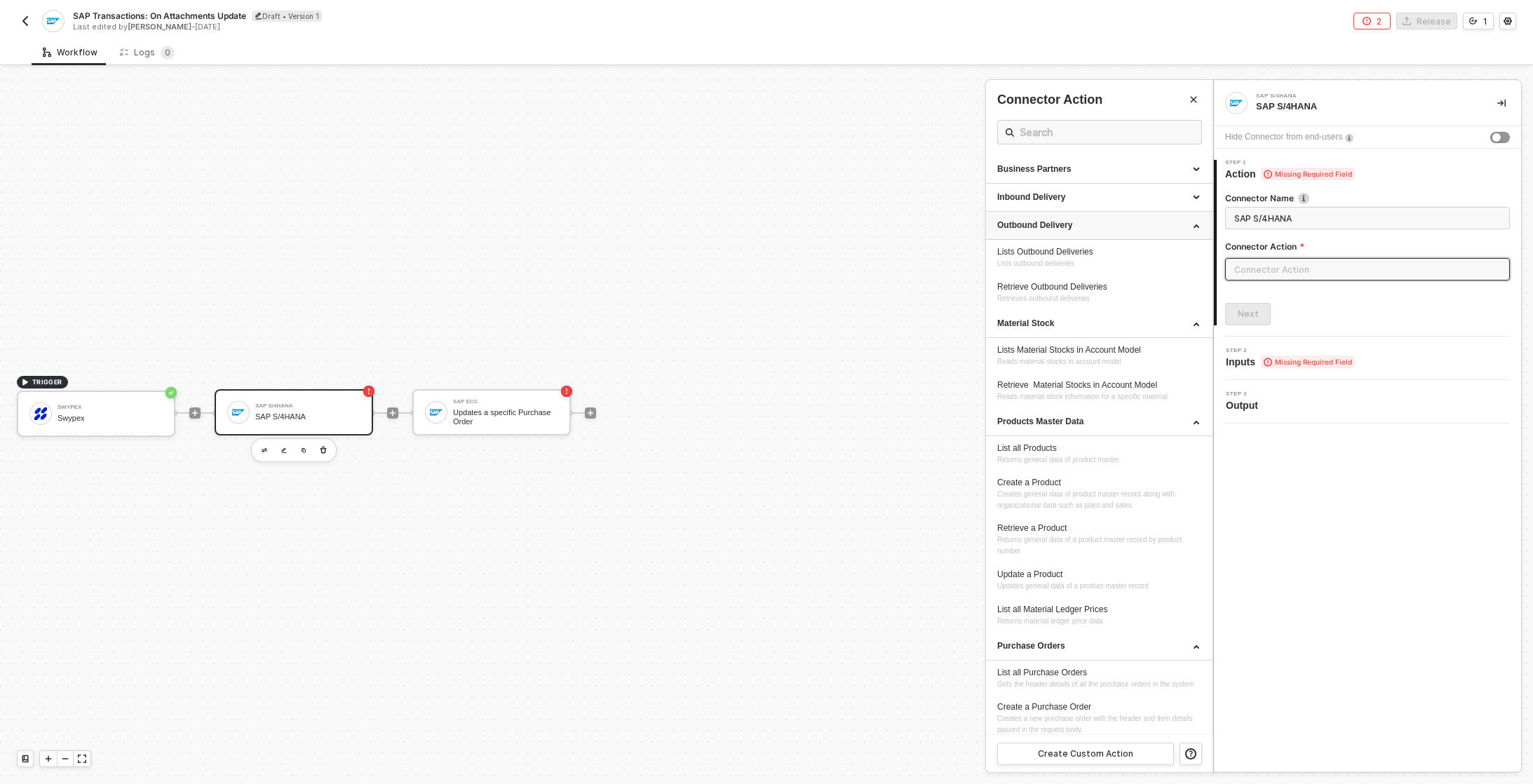
click at [1054, 212] on div "Outbound Delivery" at bounding box center [1099, 225] width 226 height 28
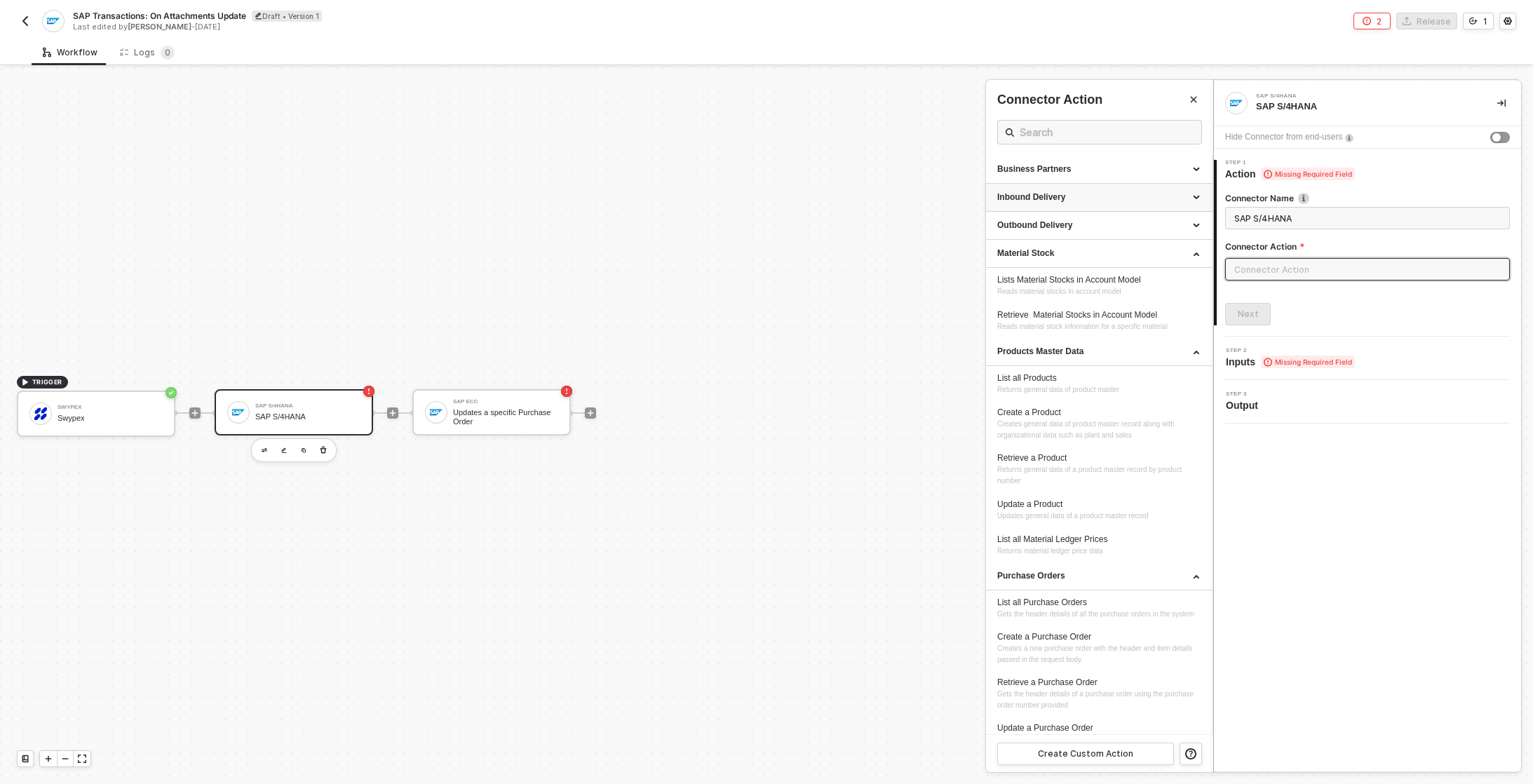
click at [1054, 185] on div "Inbound Delivery" at bounding box center [1099, 197] width 226 height 28
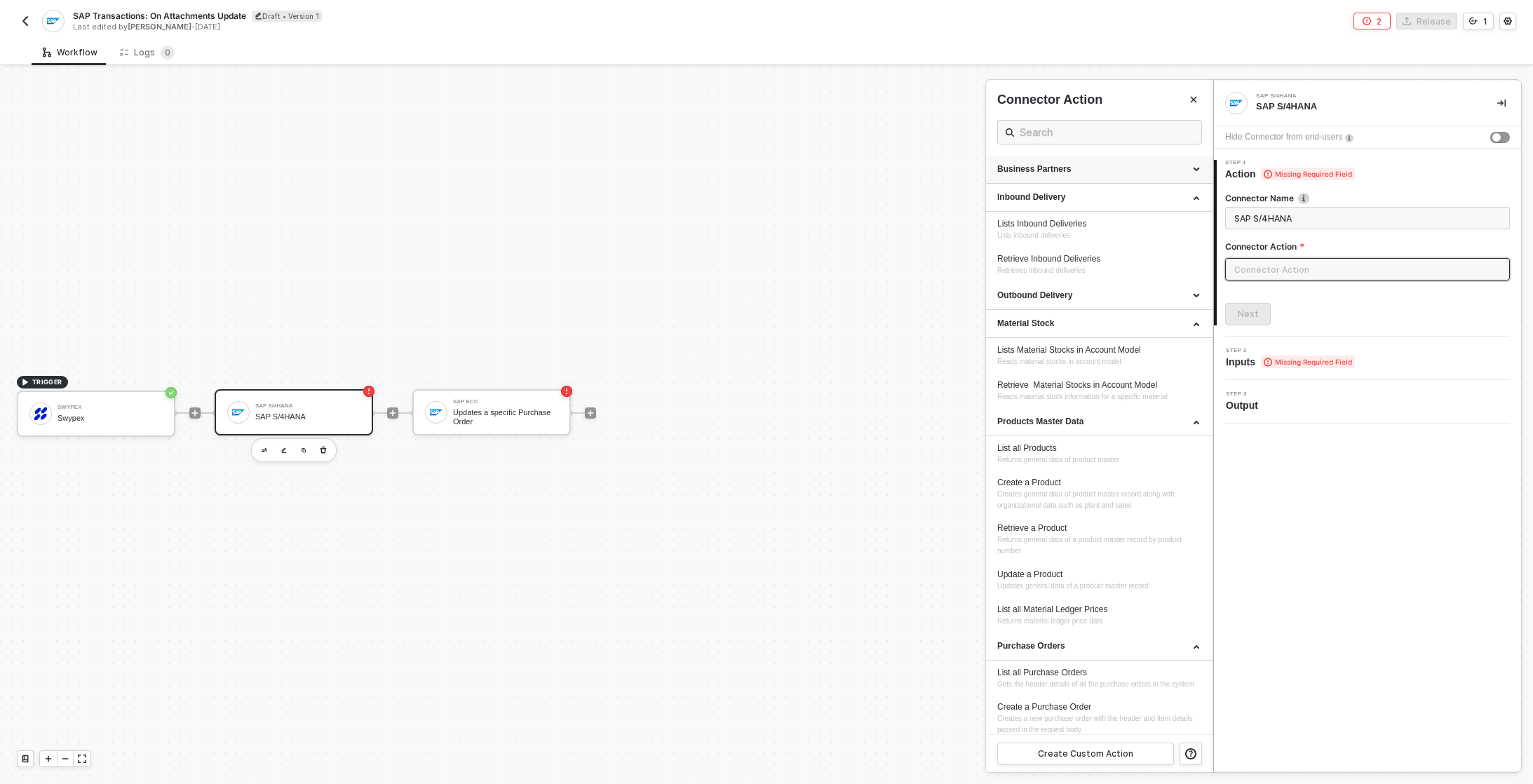
click at [1062, 165] on div "Business Partners" at bounding box center [1099, 170] width 204 height 12
